Goal: Information Seeking & Learning: Learn about a topic

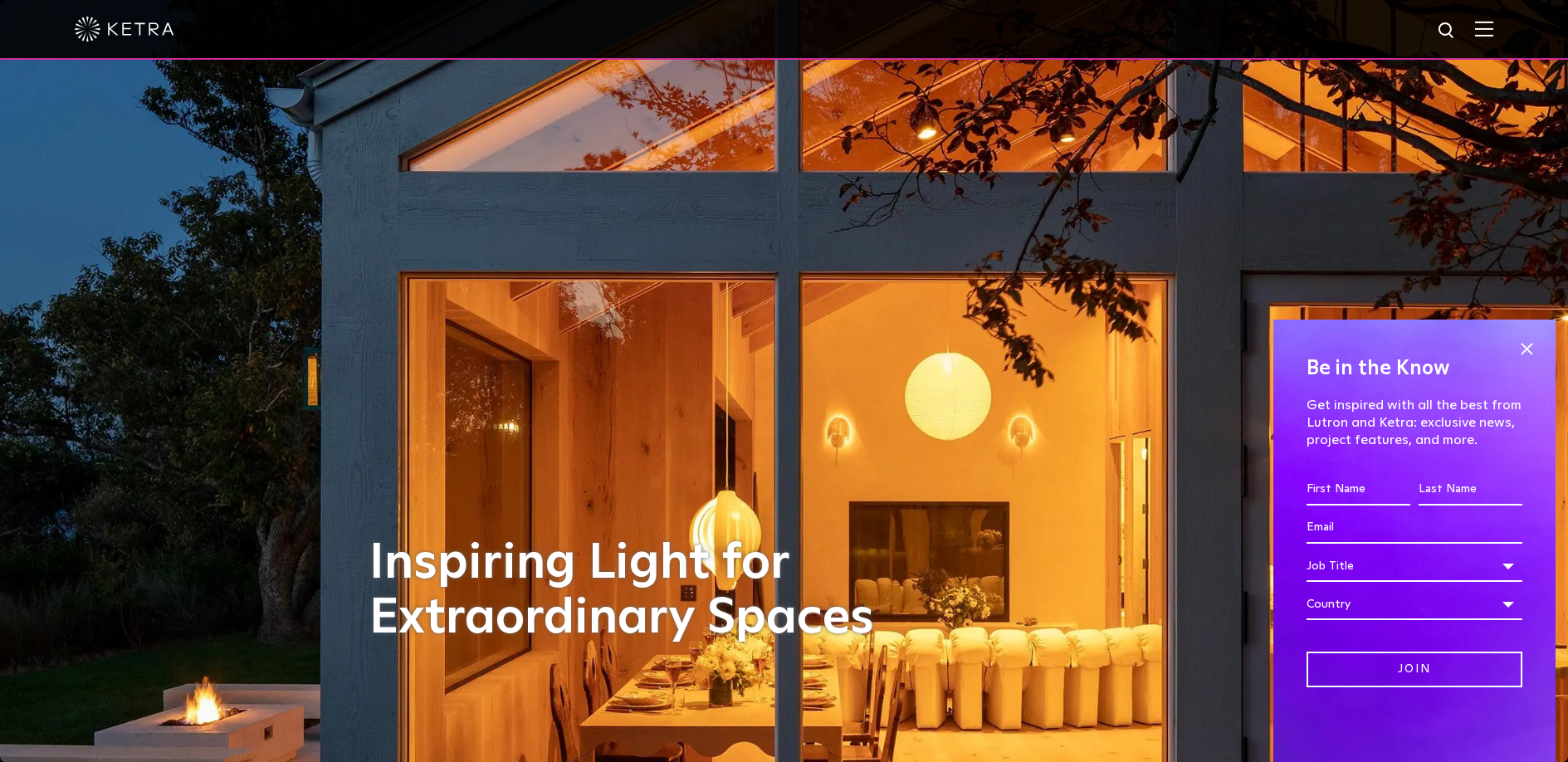
click at [1493, 20] on img at bounding box center [1484, 28] width 19 height 16
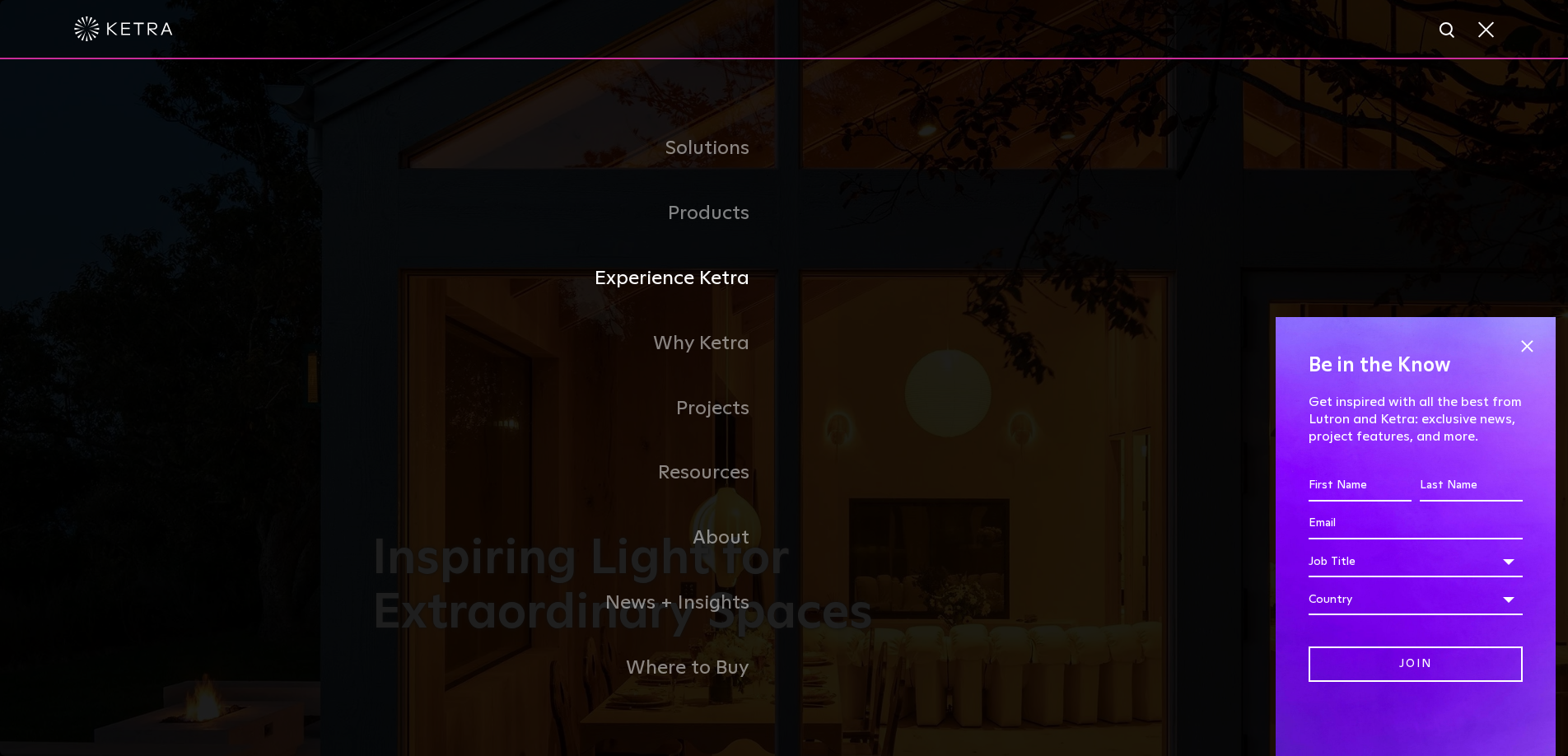
click at [701, 267] on link "Experience Ketra" at bounding box center [578, 278] width 412 height 65
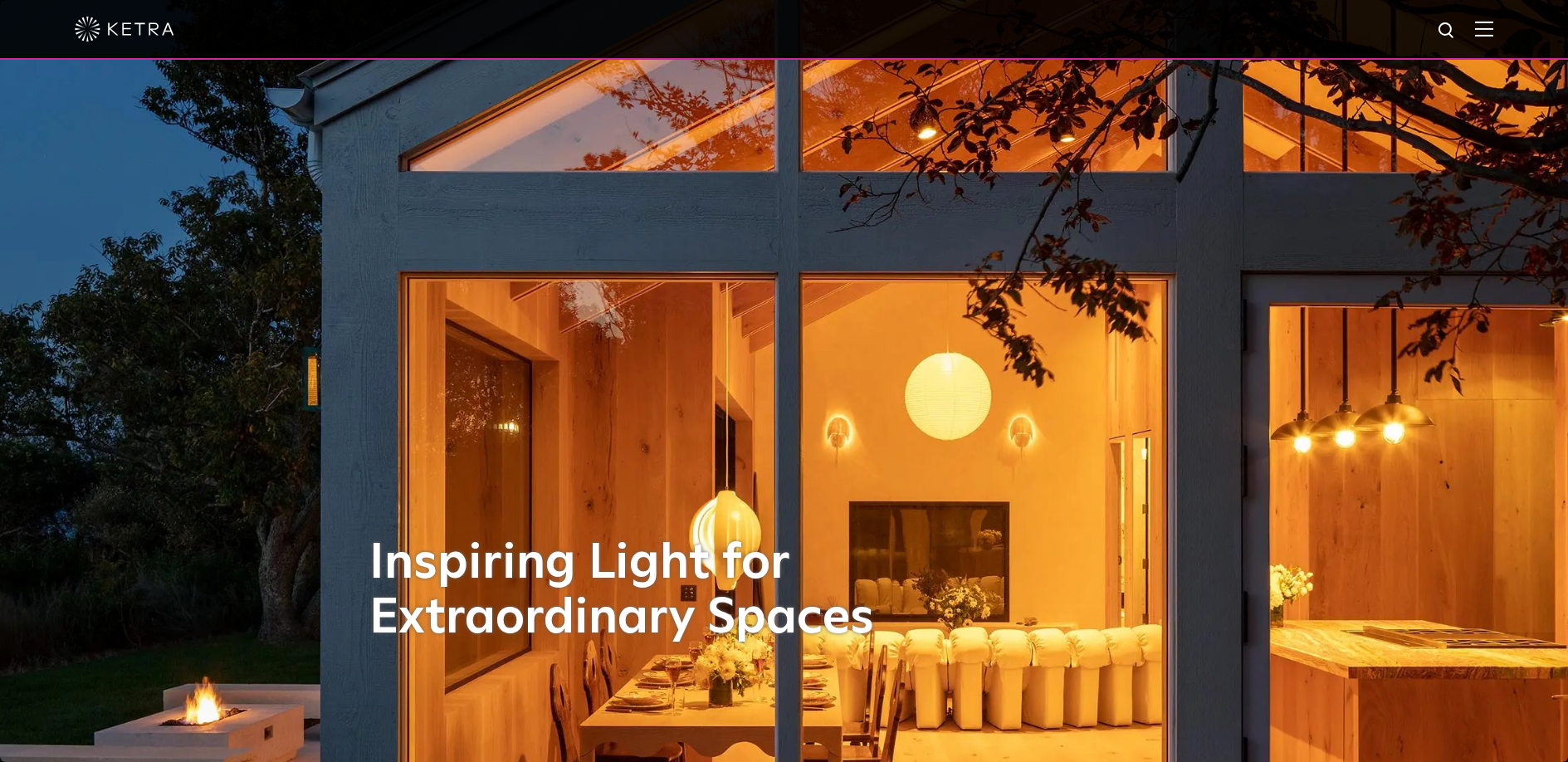
click at [1493, 22] on img at bounding box center [1484, 28] width 19 height 16
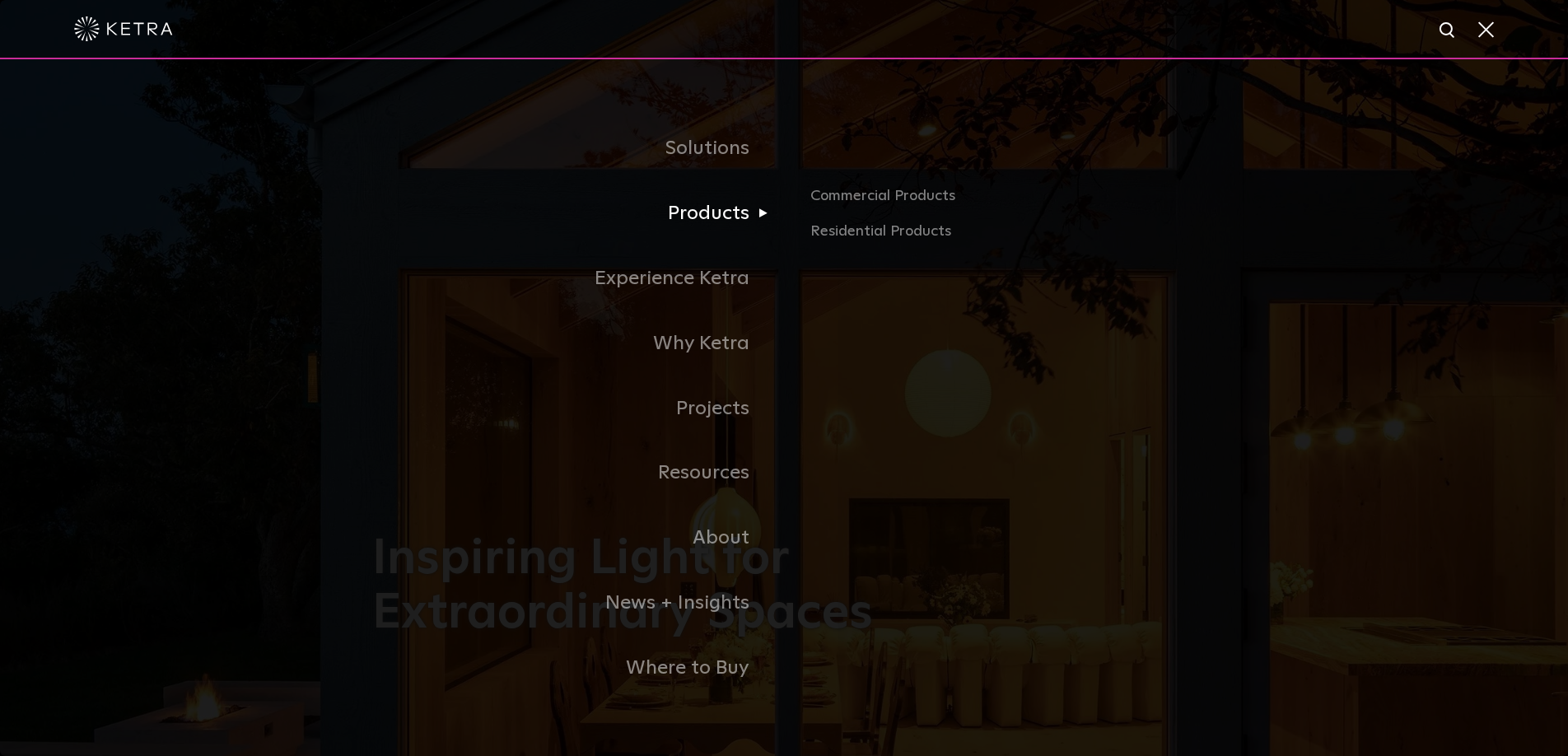
click at [743, 215] on link "Products" at bounding box center [578, 214] width 412 height 65
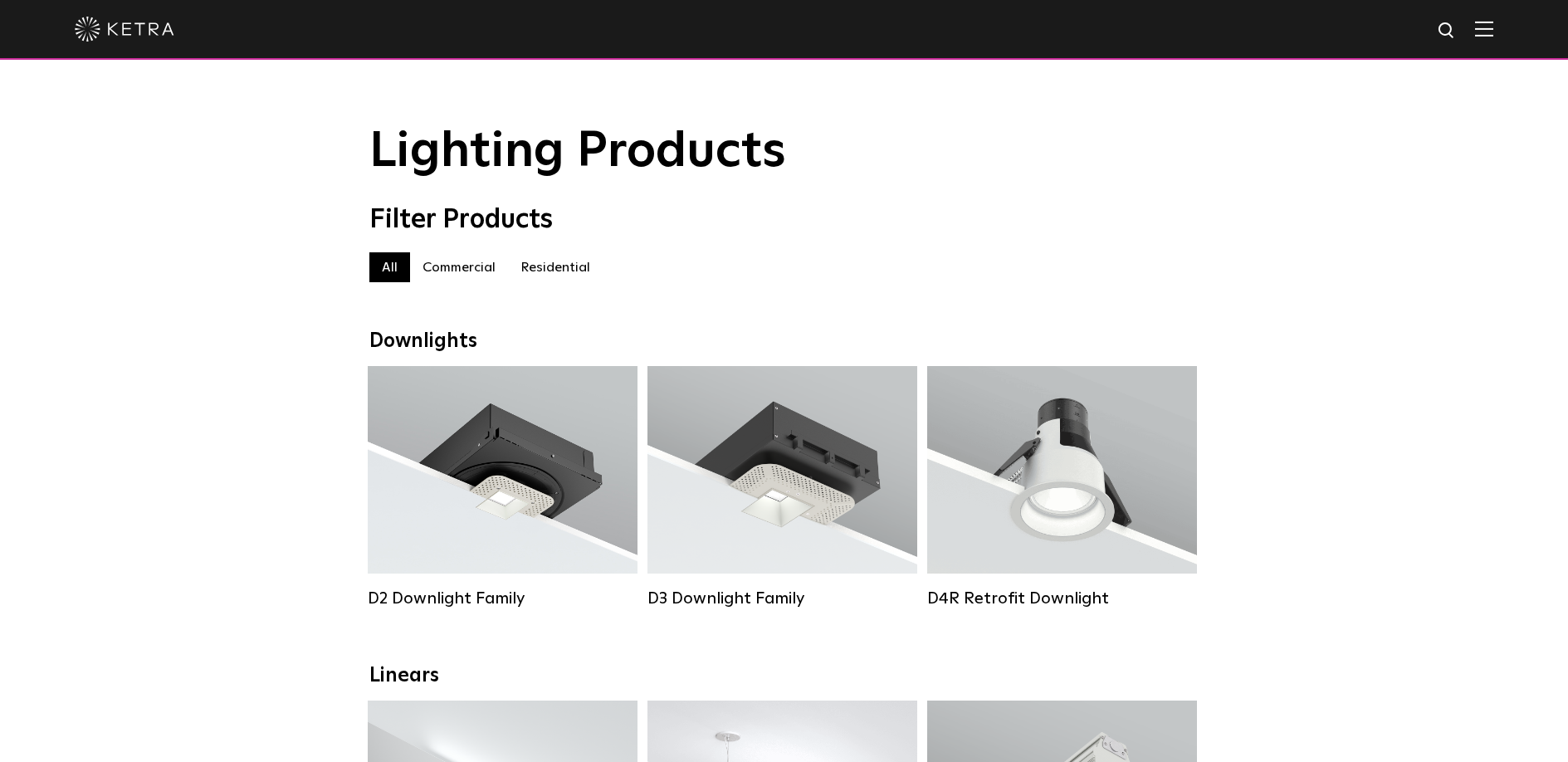
click at [454, 269] on label "Commercial" at bounding box center [458, 268] width 98 height 30
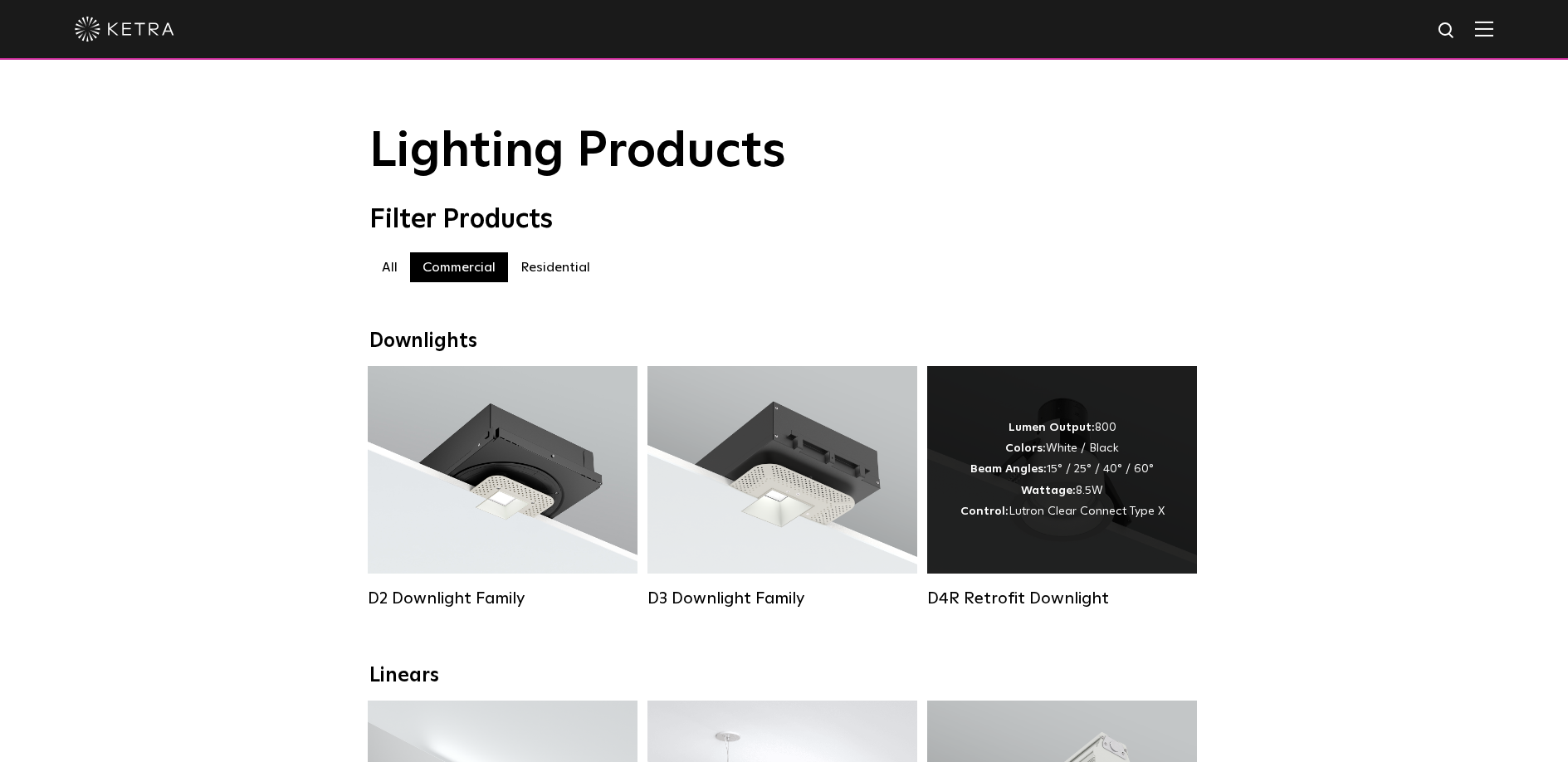
click at [1068, 452] on div "Lumen Output: 800 Colors: White / Black Beam Angles: 15° / 25° / 40° / 60° Watt…" at bounding box center [1063, 469] width 204 height 105
